Goal: Information Seeking & Learning: Check status

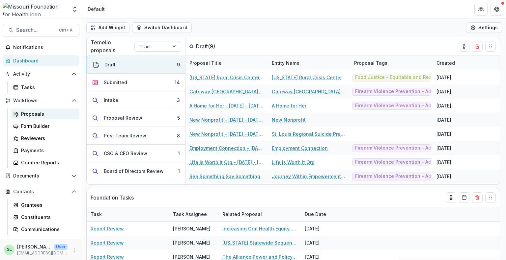
click at [38, 115] on div "Proposals" at bounding box center [47, 114] width 53 height 7
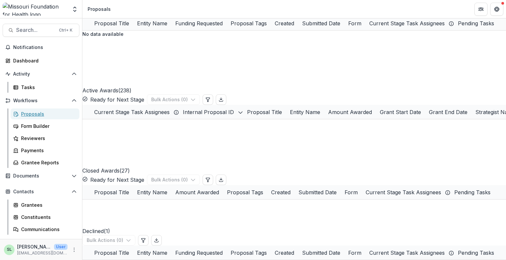
scroll to position [1087, 0]
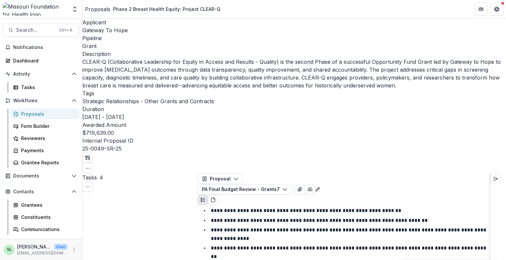
scroll to position [165, 0]
click at [35, 115] on div "Proposals" at bounding box center [47, 114] width 53 height 7
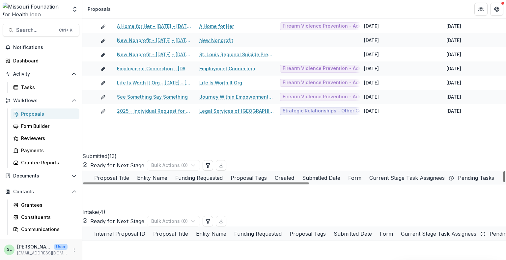
scroll to position [80, 0]
drag, startPoint x: 499, startPoint y: 176, endPoint x: 506, endPoint y: 201, distance: 25.9
click at [505, 182] on div at bounding box center [504, 177] width 2 height 11
drag, startPoint x: 294, startPoint y: 233, endPoint x: 470, endPoint y: 232, distance: 176.5
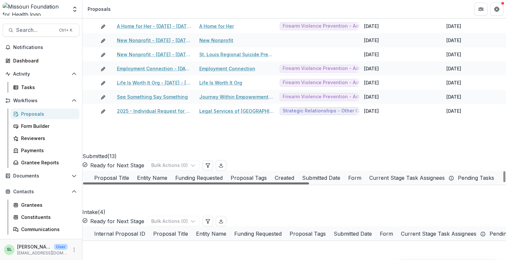
click at [309, 185] on div at bounding box center [196, 184] width 226 height 2
drag, startPoint x: 360, startPoint y: 125, endPoint x: 414, endPoint y: 123, distance: 54.0
drag, startPoint x: 349, startPoint y: 233, endPoint x: 153, endPoint y: 239, distance: 196.4
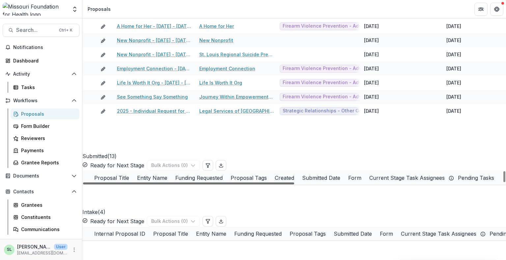
click at [153, 185] on div at bounding box center [188, 184] width 211 height 2
drag, startPoint x: 202, startPoint y: 239, endPoint x: 323, endPoint y: 240, distance: 121.5
drag, startPoint x: 267, startPoint y: 233, endPoint x: 209, endPoint y: 238, distance: 58.9
click at [209, 185] on div at bounding box center [188, 184] width 211 height 2
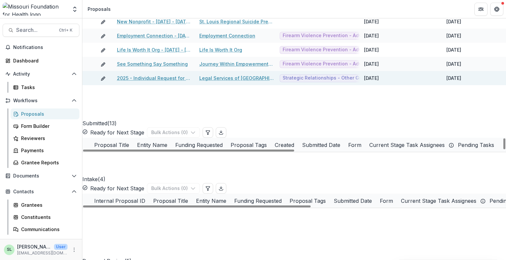
scroll to position [0, 0]
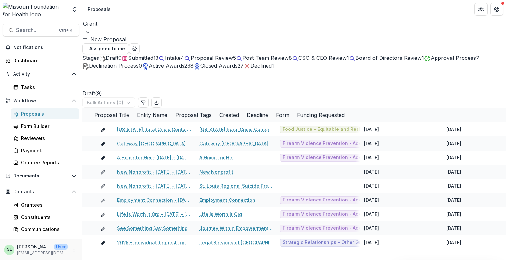
click at [109, 25] on div at bounding box center [294, 23] width 422 height 9
click at [112, 27] on div at bounding box center [294, 23] width 422 height 9
click at [111, 28] on div at bounding box center [294, 23] width 422 height 9
click at [112, 260] on div "Concept Paper" at bounding box center [253, 264] width 506 height 8
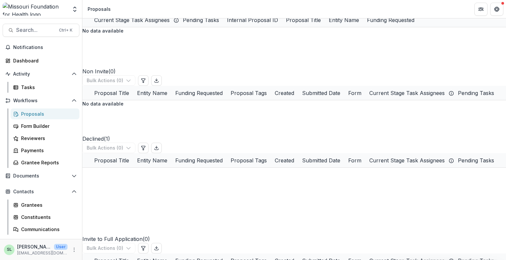
drag, startPoint x: 262, startPoint y: 149, endPoint x: 186, endPoint y: 151, distance: 76.1
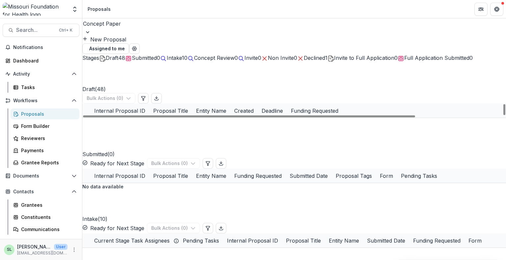
click at [107, 57] on span "Draft" at bounding box center [112, 58] width 13 height 7
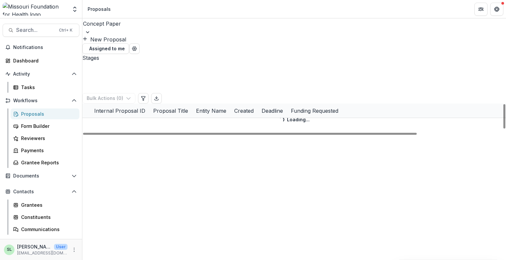
scroll to position [14, 0]
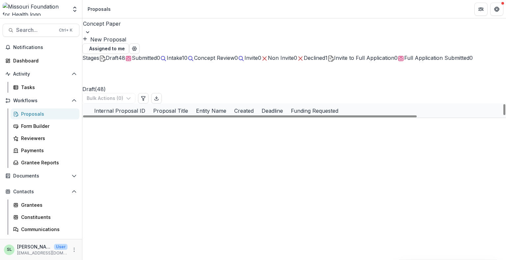
click at [236, 150] on link "Missouri Coalition For Primary Health Care - 2025 - 2025 Request for Concept Pa…" at bounding box center [236, 153] width 74 height 7
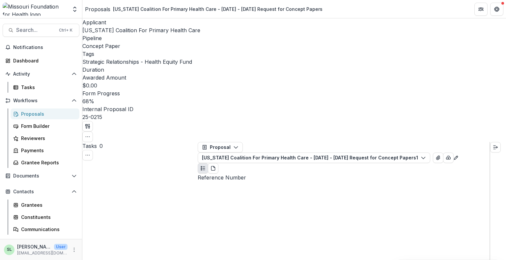
scroll to position [839, 0]
click at [99, 10] on div "Proposals" at bounding box center [97, 9] width 25 height 8
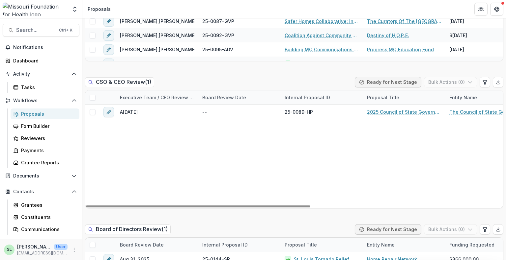
scroll to position [922, 0]
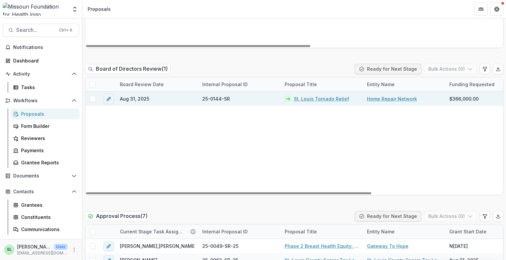
click at [312, 96] on link "St. Louis Tornado Relief" at bounding box center [321, 99] width 55 height 7
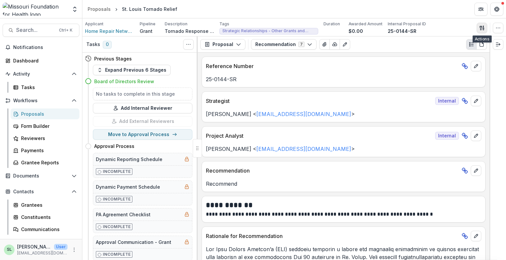
click at [477, 26] on button "button" at bounding box center [482, 28] width 11 height 11
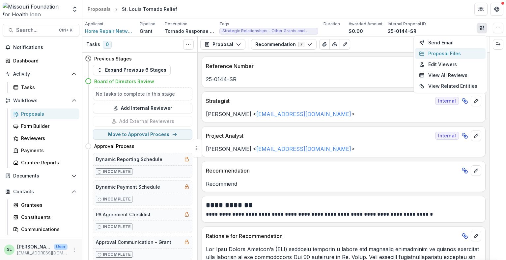
click at [437, 52] on button "Proposal Files" at bounding box center [450, 53] width 70 height 11
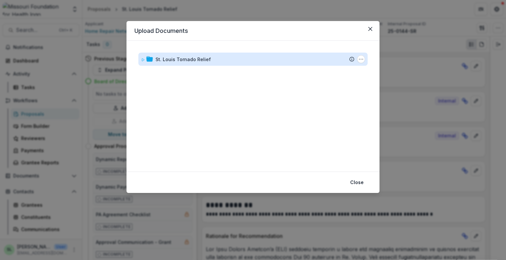
click at [177, 57] on div "St. Louis Tornado Relief" at bounding box center [182, 59] width 55 height 7
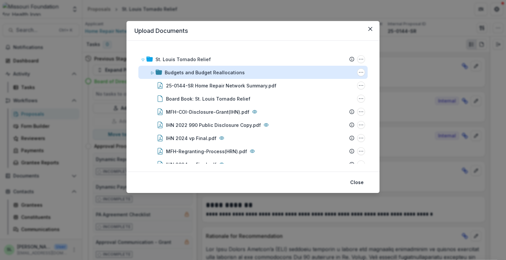
click at [204, 72] on div "Budgets and Budget Reallocations" at bounding box center [205, 72] width 80 height 7
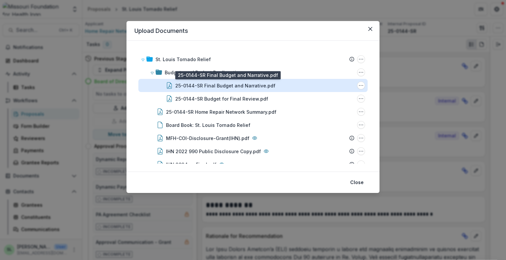
click at [204, 86] on div "25-0144-SR Final Budget and Narrative.pdf" at bounding box center [225, 85] width 100 height 7
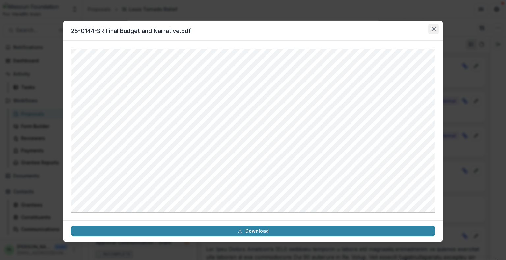
click at [433, 28] on icon "Close" at bounding box center [433, 29] width 4 height 4
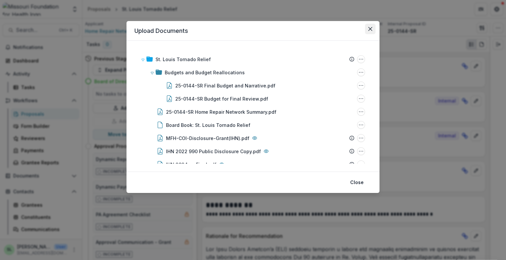
click at [370, 29] on icon "Close" at bounding box center [370, 29] width 4 height 4
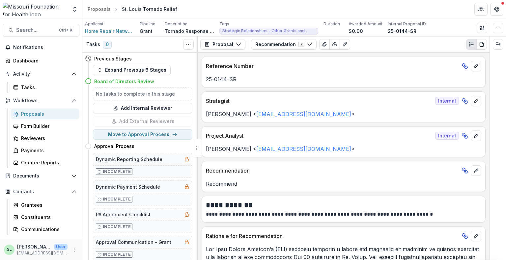
click at [33, 113] on div "Proposals" at bounding box center [47, 114] width 53 height 7
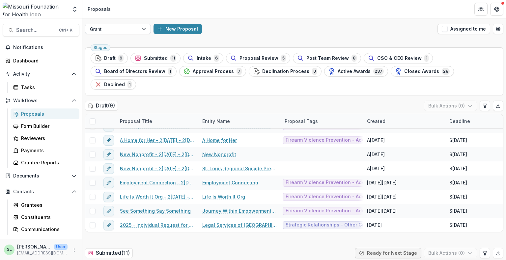
click at [128, 30] on div at bounding box center [112, 29] width 44 height 8
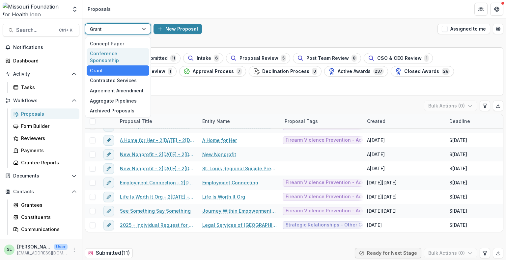
click at [127, 54] on div "Conference Sponsorship" at bounding box center [118, 56] width 63 height 17
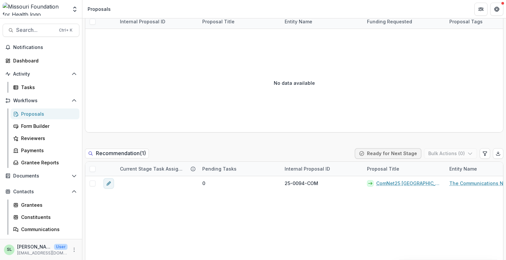
scroll to position [362, 0]
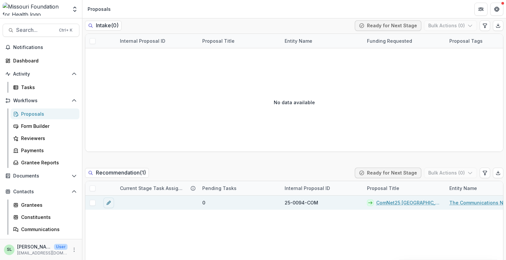
click at [385, 203] on link "ComNet25 [GEOGRAPHIC_DATA]" at bounding box center [408, 203] width 65 height 7
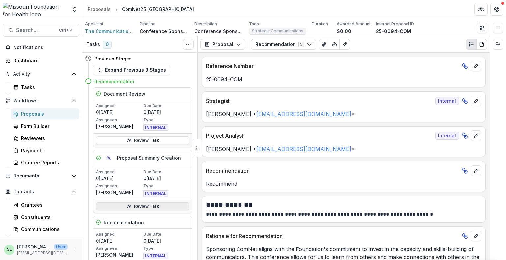
click at [136, 205] on link "Review Task" at bounding box center [143, 207] width 94 height 8
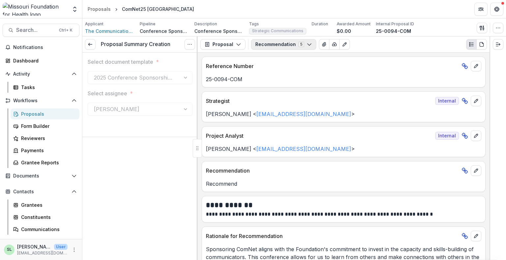
click at [301, 43] on button "Recommendation 5" at bounding box center [283, 44] width 65 height 11
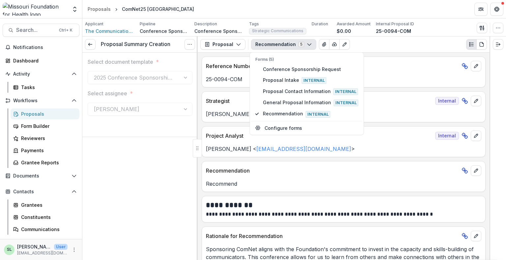
click at [381, 49] on div "Recommendation 5 Forms (5) Conference Sponsorship Request Proposal Intake Inter…" at bounding box center [369, 44] width 236 height 11
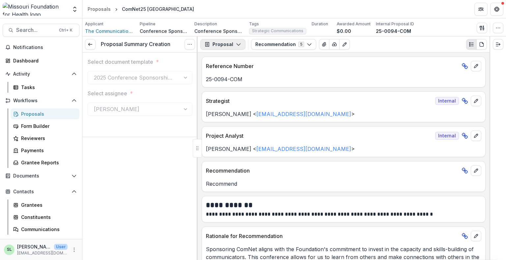
click at [237, 43] on icon "button" at bounding box center [238, 44] width 5 height 5
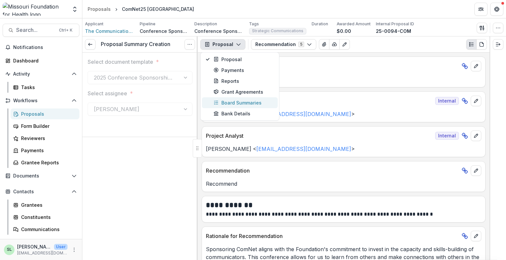
click at [234, 101] on div "Board Summaries" at bounding box center [243, 102] width 60 height 7
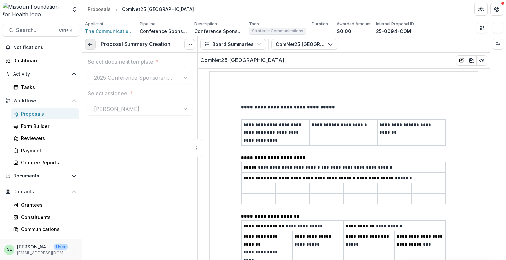
click at [90, 42] on icon at bounding box center [90, 44] width 5 height 5
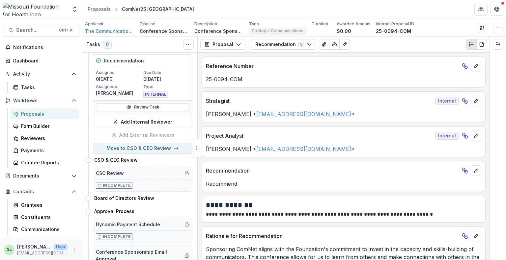
scroll to position [261, 0]
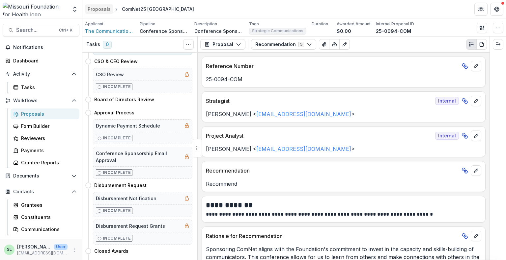
click at [103, 6] on div "Proposals" at bounding box center [99, 9] width 23 height 7
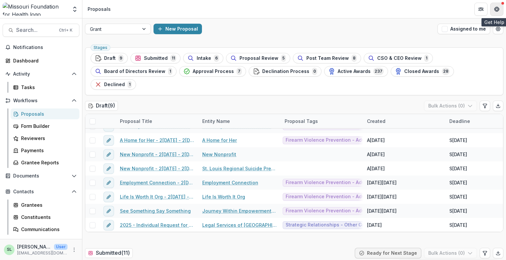
click at [497, 8] on icon "Get Help" at bounding box center [496, 9] width 5 height 5
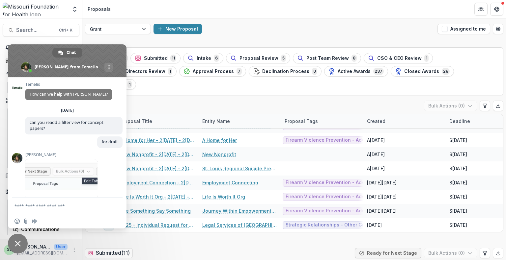
click at [13, 241] on span "Close chat" at bounding box center [18, 244] width 20 height 20
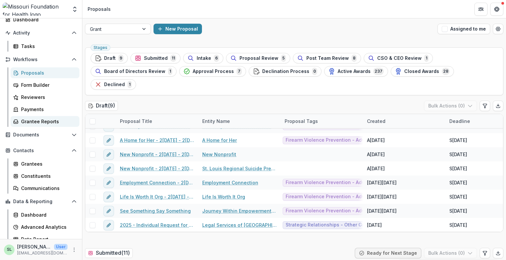
scroll to position [46, 0]
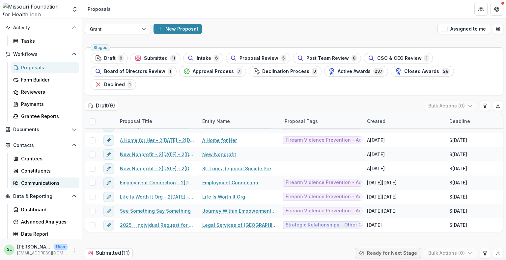
click at [37, 180] on div "Communications" at bounding box center [47, 183] width 53 height 7
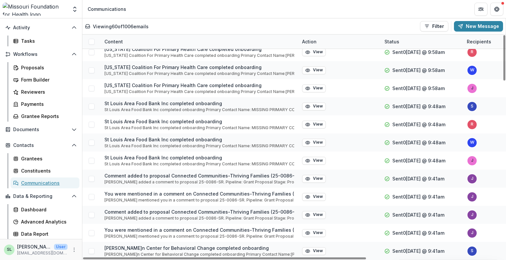
scroll to position [593, 0]
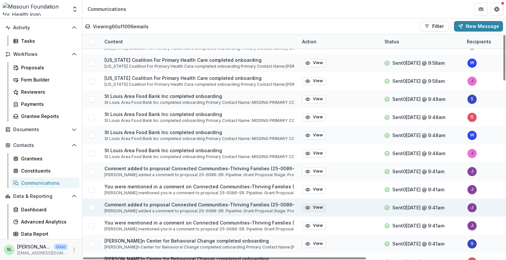
click at [314, 208] on button "View" at bounding box center [314, 208] width 24 height 8
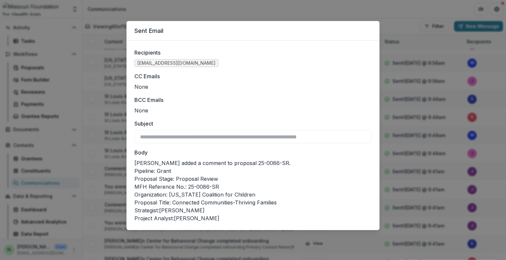
click at [224, 10] on div "**********" at bounding box center [253, 130] width 506 height 260
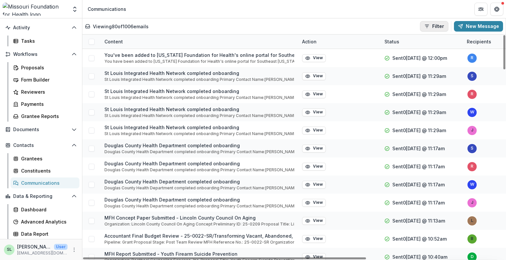
click at [439, 24] on button "Filter" at bounding box center [434, 26] width 28 height 11
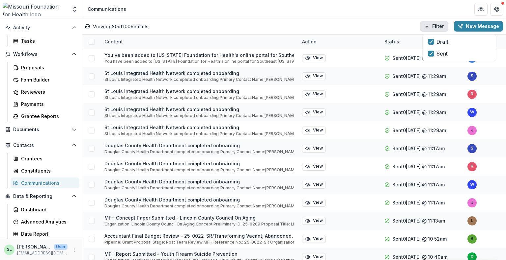
click at [439, 24] on button "Filter" at bounding box center [434, 26] width 28 height 11
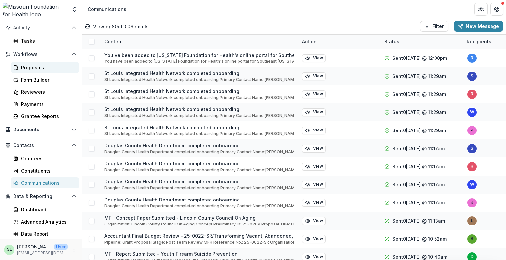
click at [25, 66] on div "Proposals" at bounding box center [47, 67] width 53 height 7
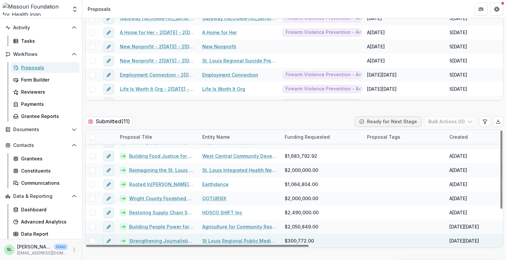
scroll to position [263, 0]
